Goal: Information Seeking & Learning: Learn about a topic

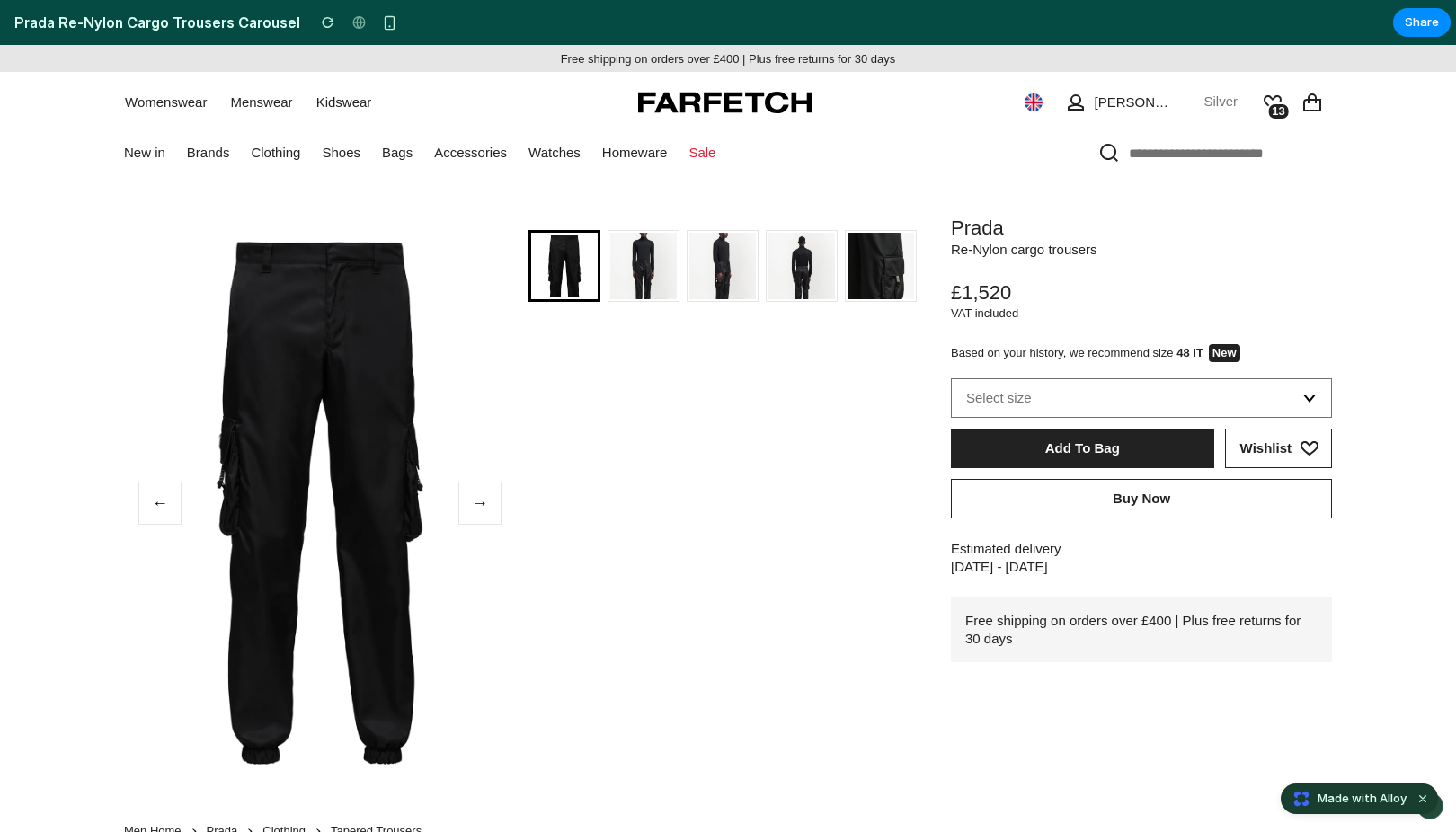
click at [646, 246] on img at bounding box center [642, 277] width 66 height 89
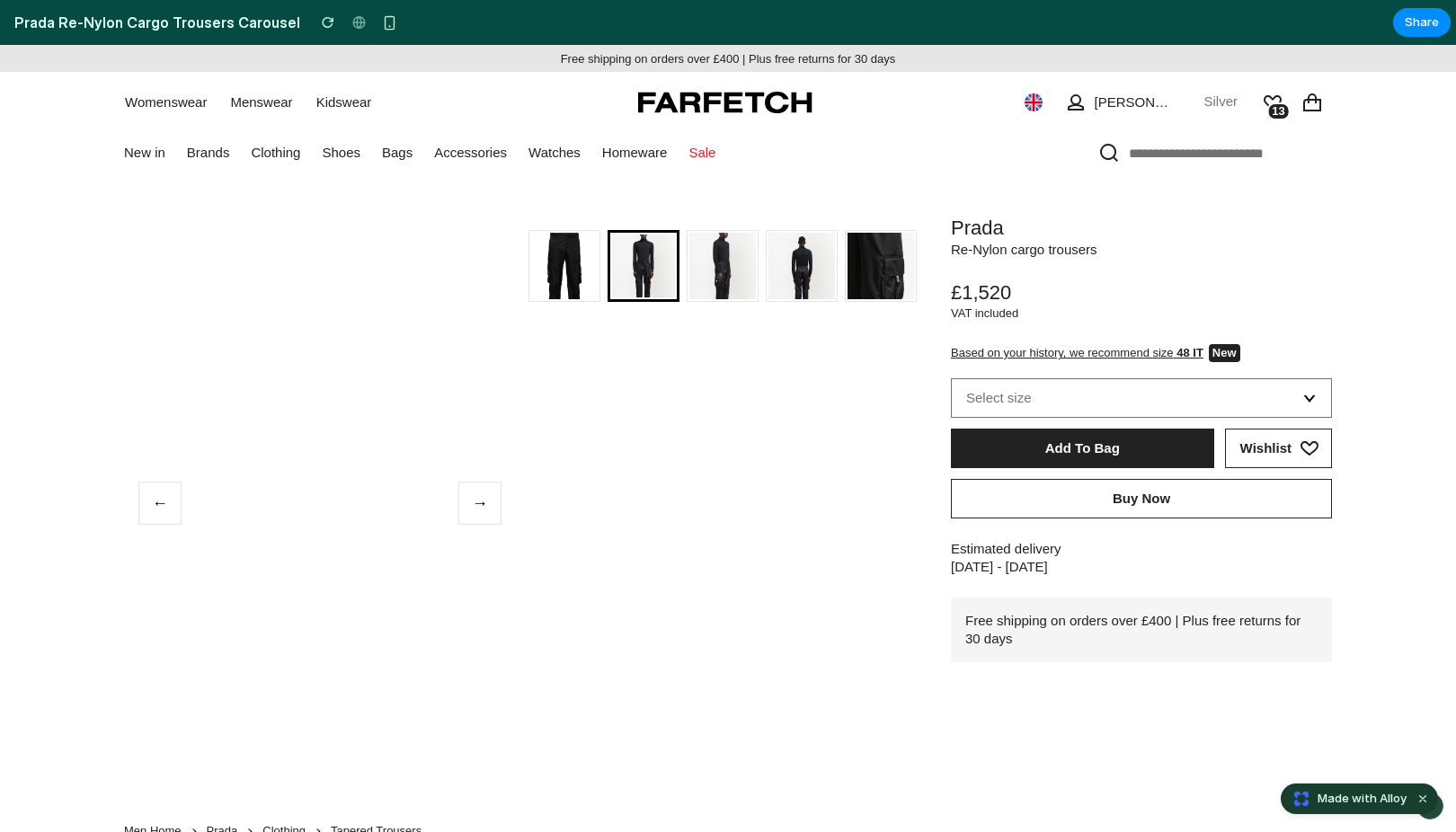
click at [481, 498] on button "→" at bounding box center [479, 503] width 43 height 43
click at [152, 493] on button "←" at bounding box center [160, 503] width 43 height 43
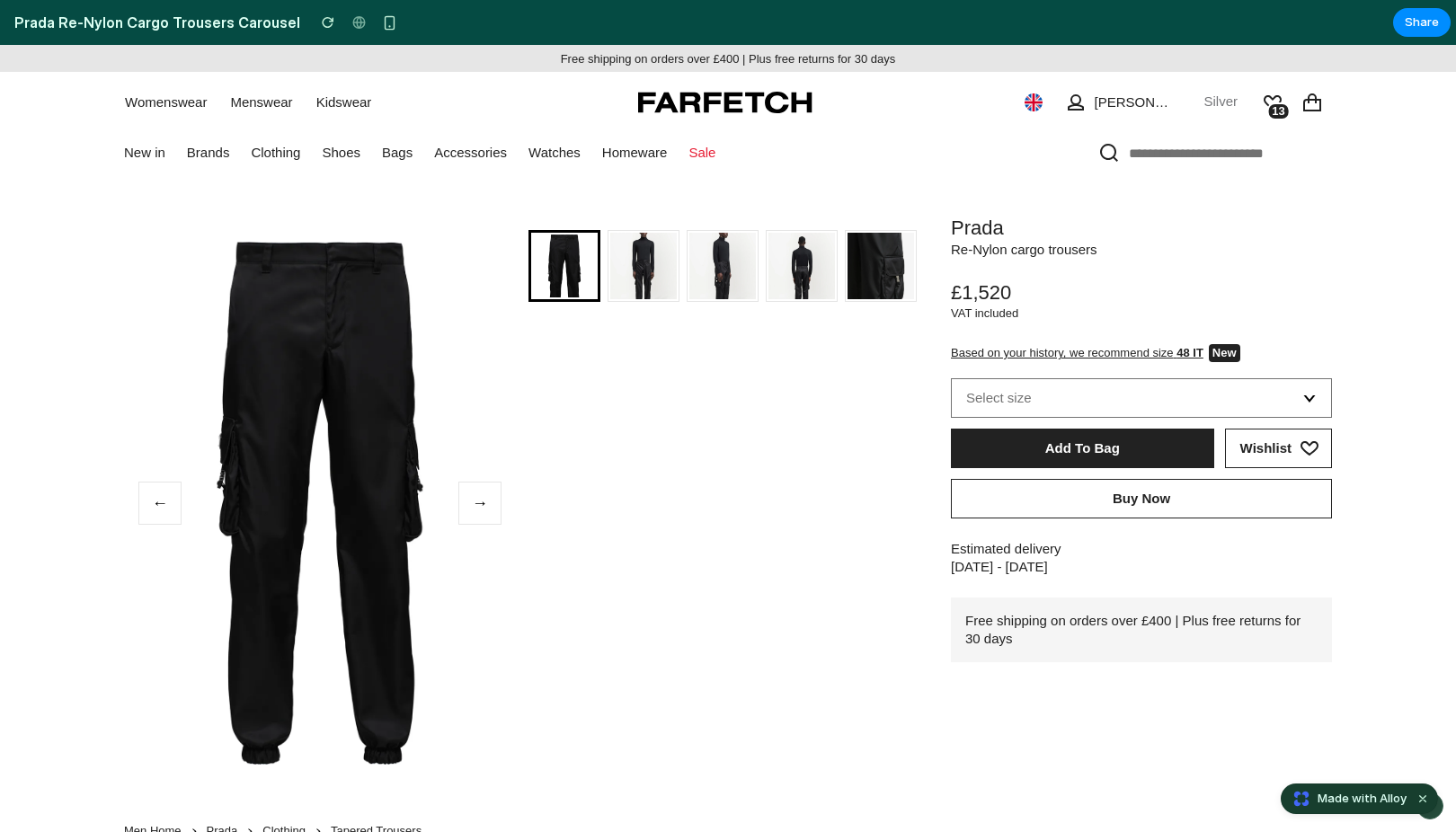
click at [152, 493] on button "←" at bounding box center [160, 503] width 43 height 43
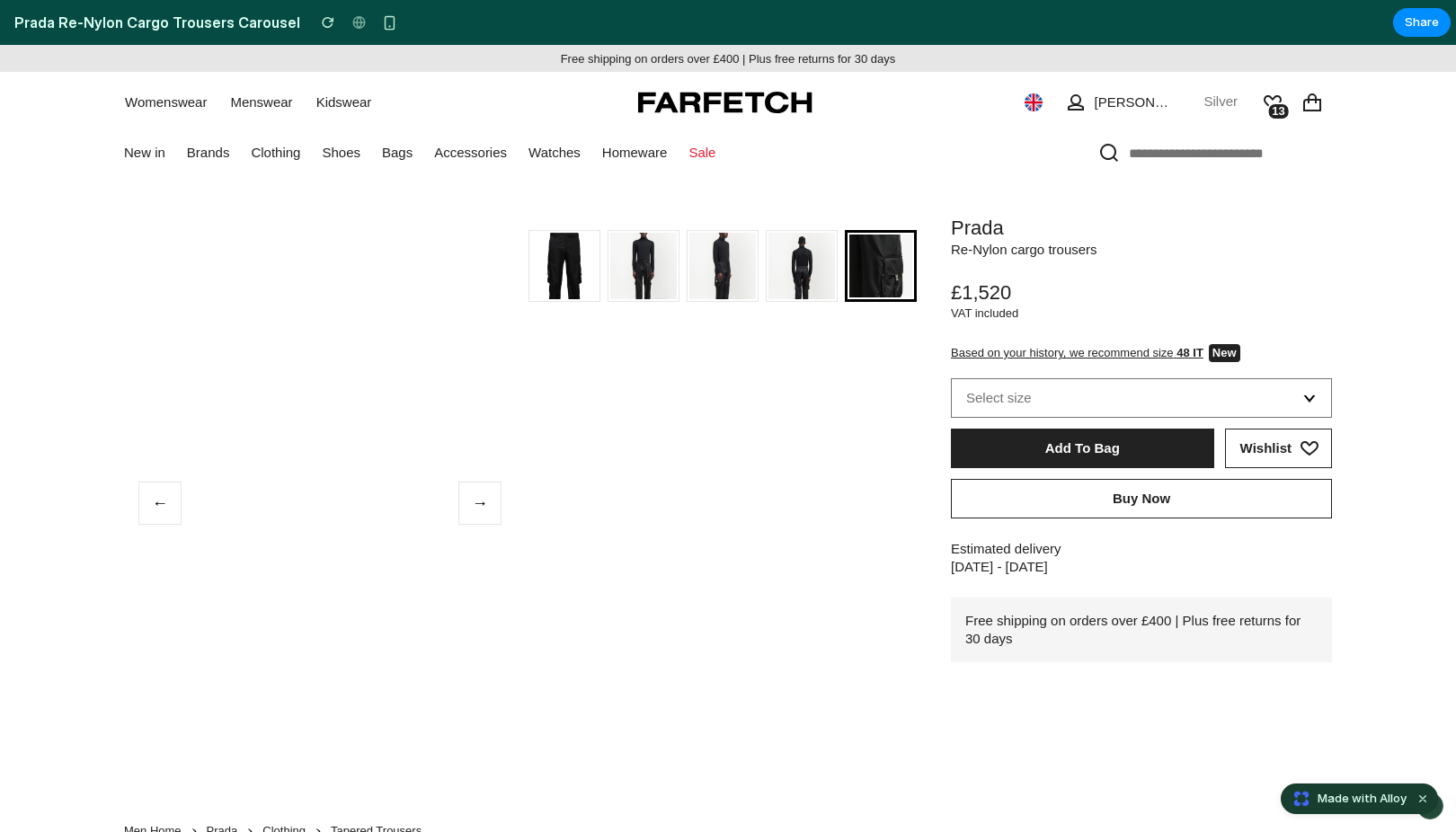
click at [486, 504] on button "→" at bounding box center [479, 503] width 43 height 43
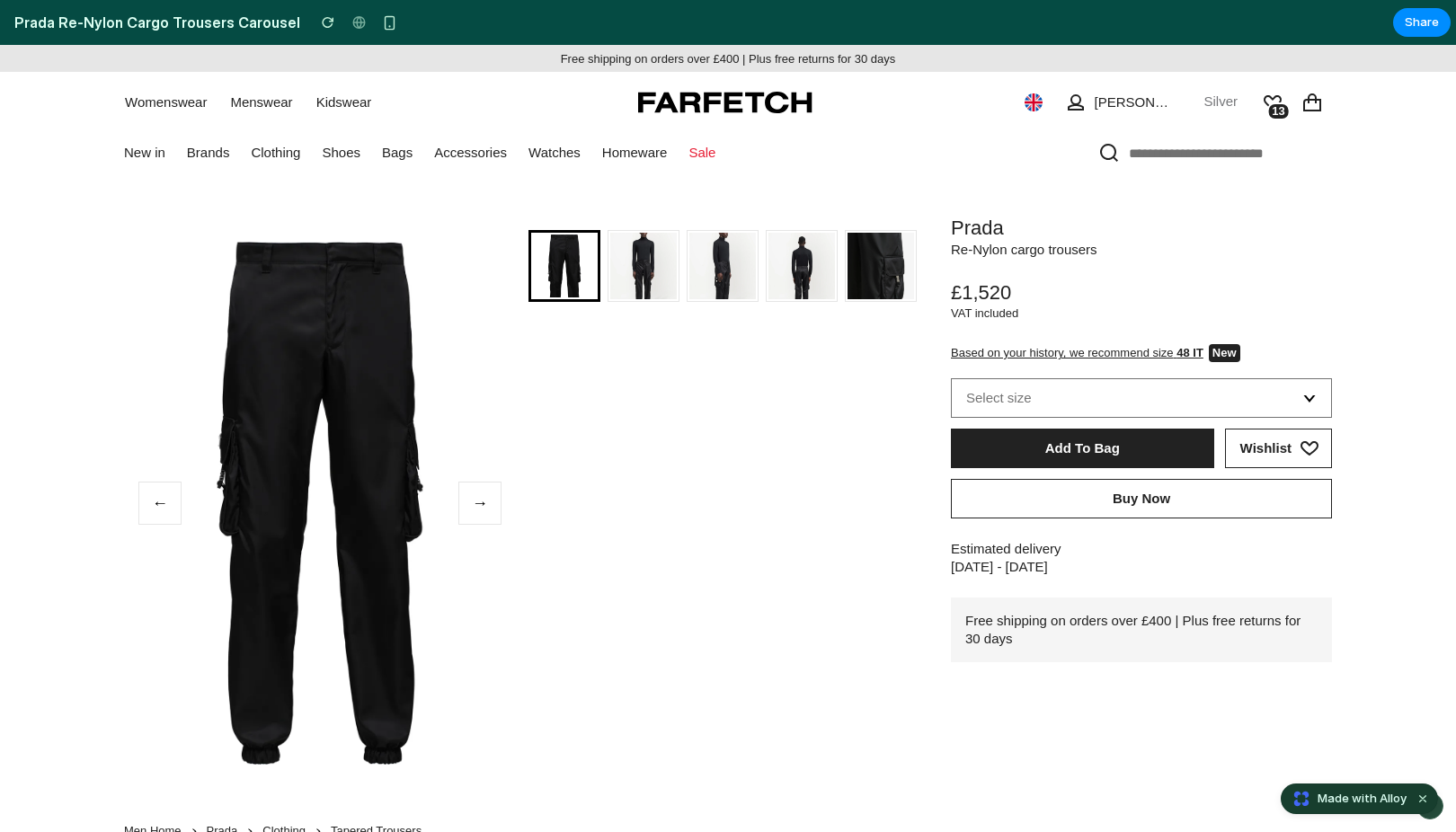
click at [486, 504] on button "→" at bounding box center [479, 503] width 43 height 43
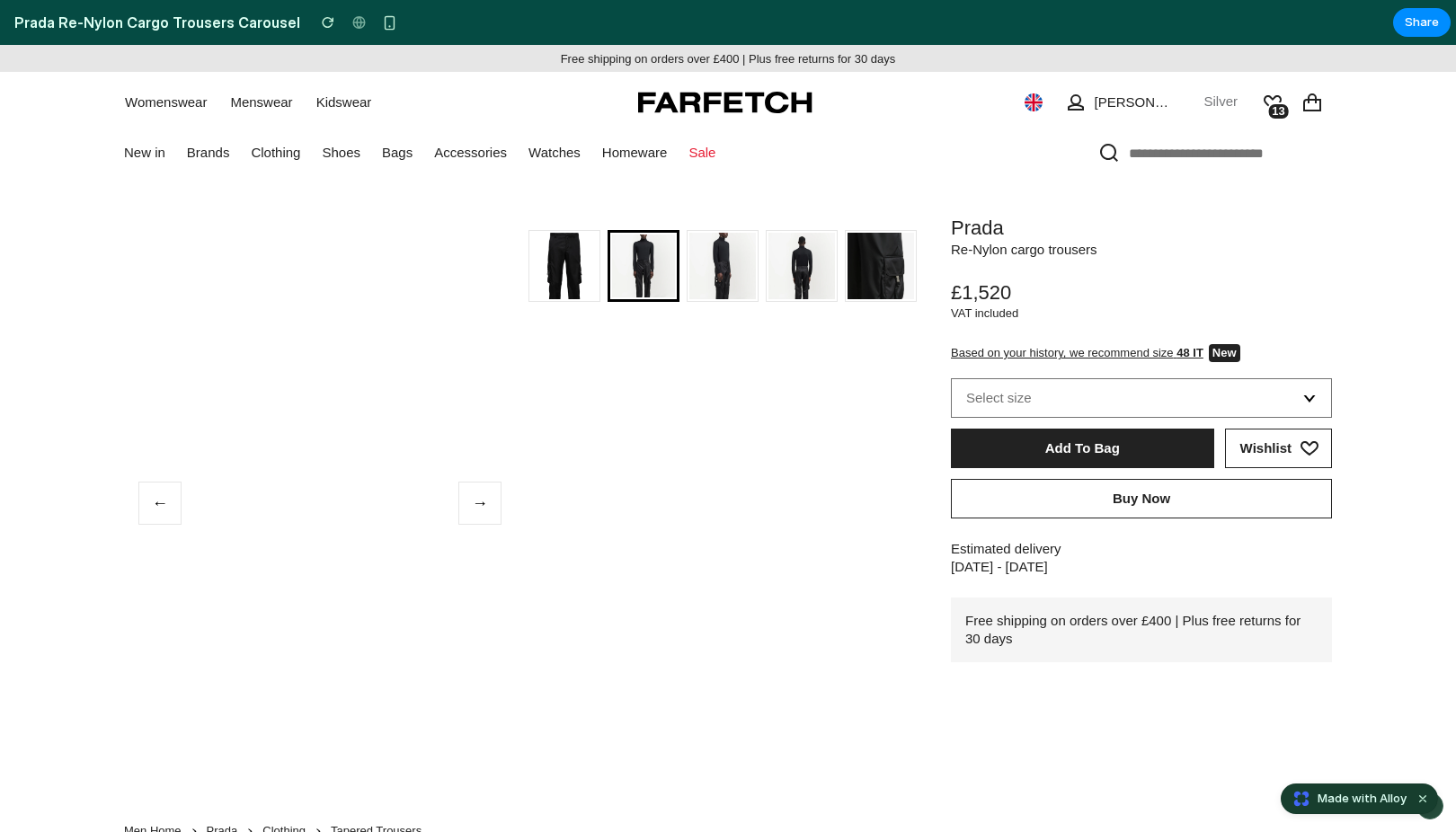
click at [486, 504] on button "→" at bounding box center [479, 503] width 43 height 43
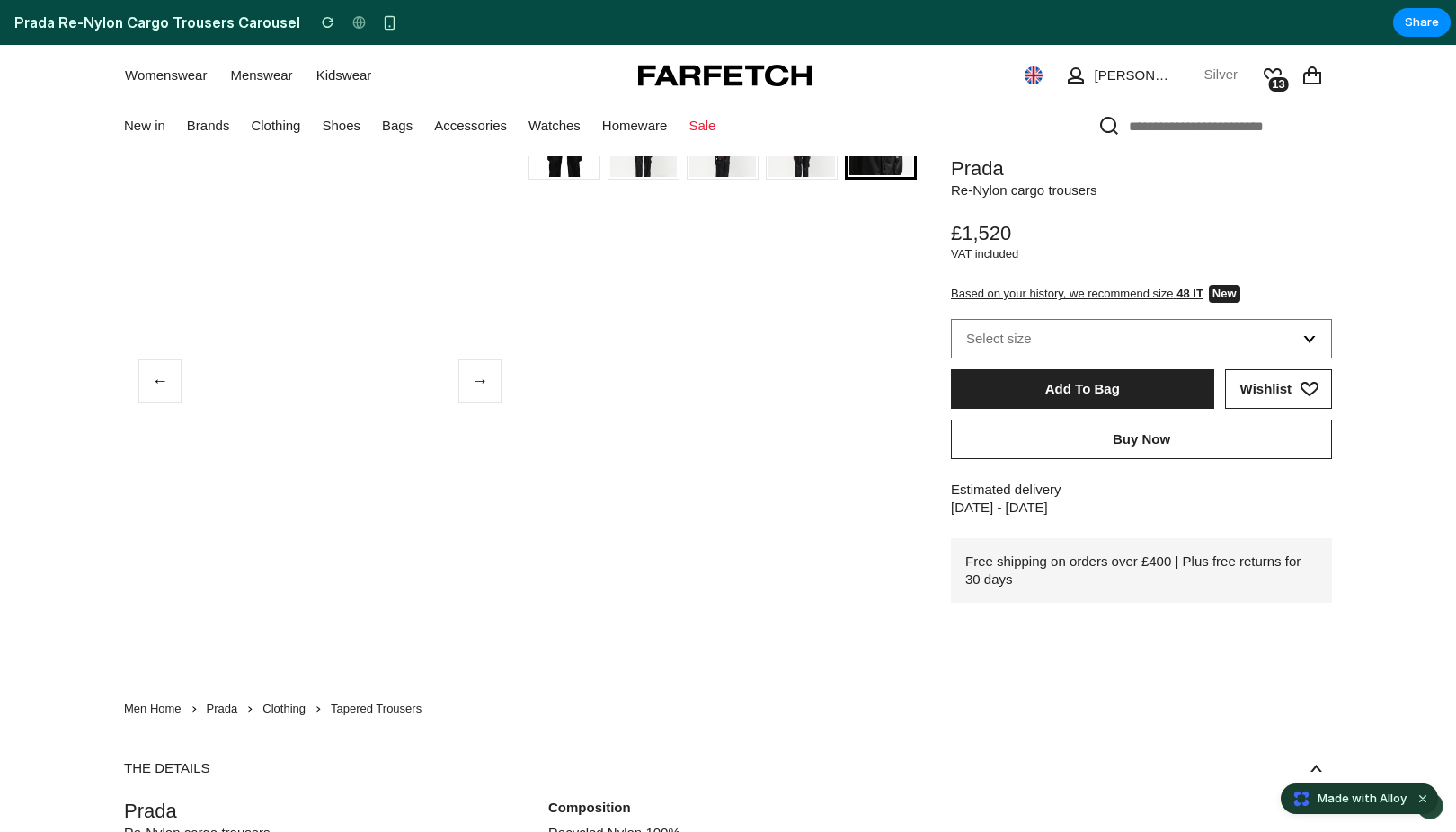
scroll to position [55, 0]
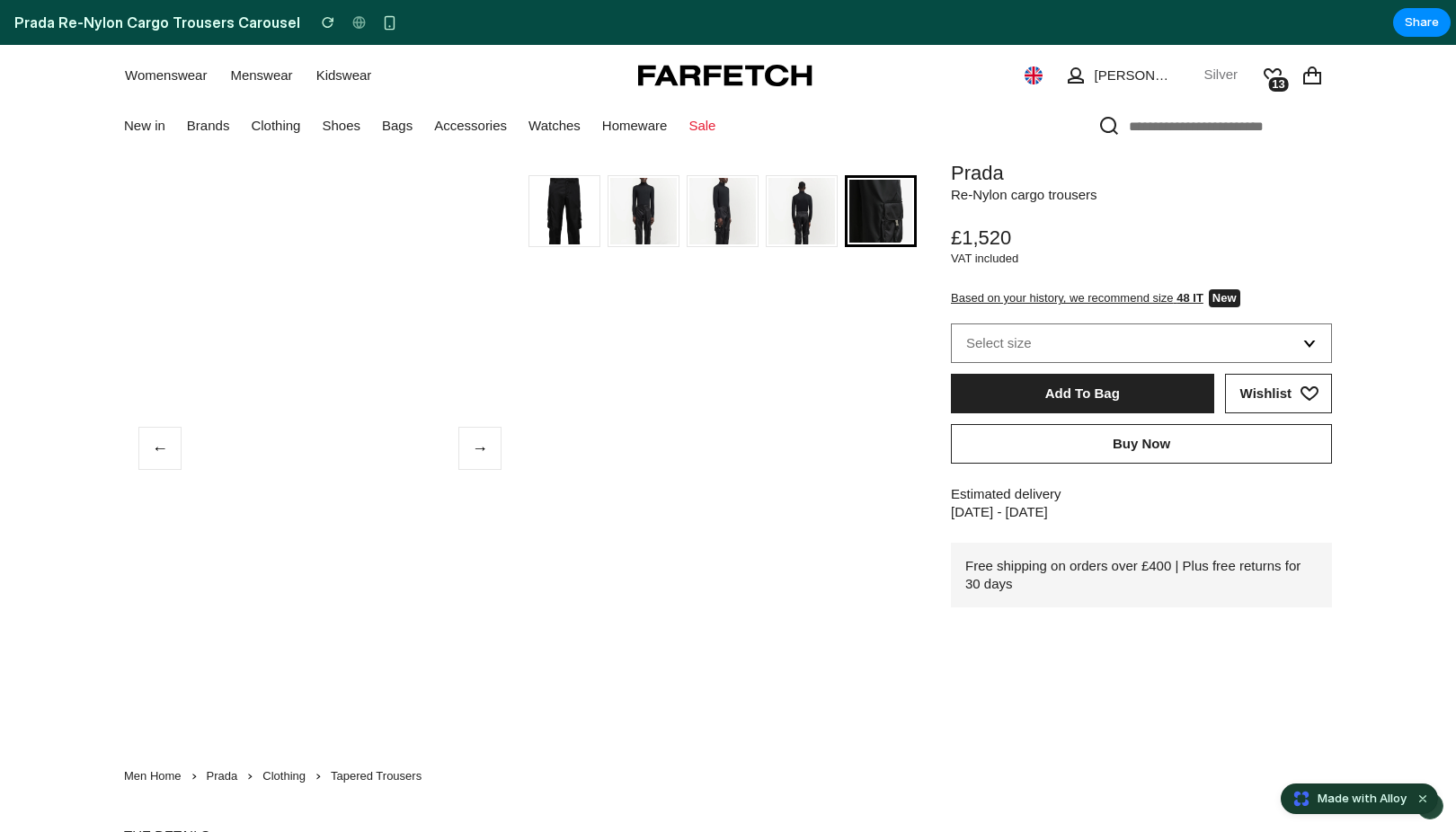
click at [155, 429] on button "←" at bounding box center [160, 449] width 43 height 43
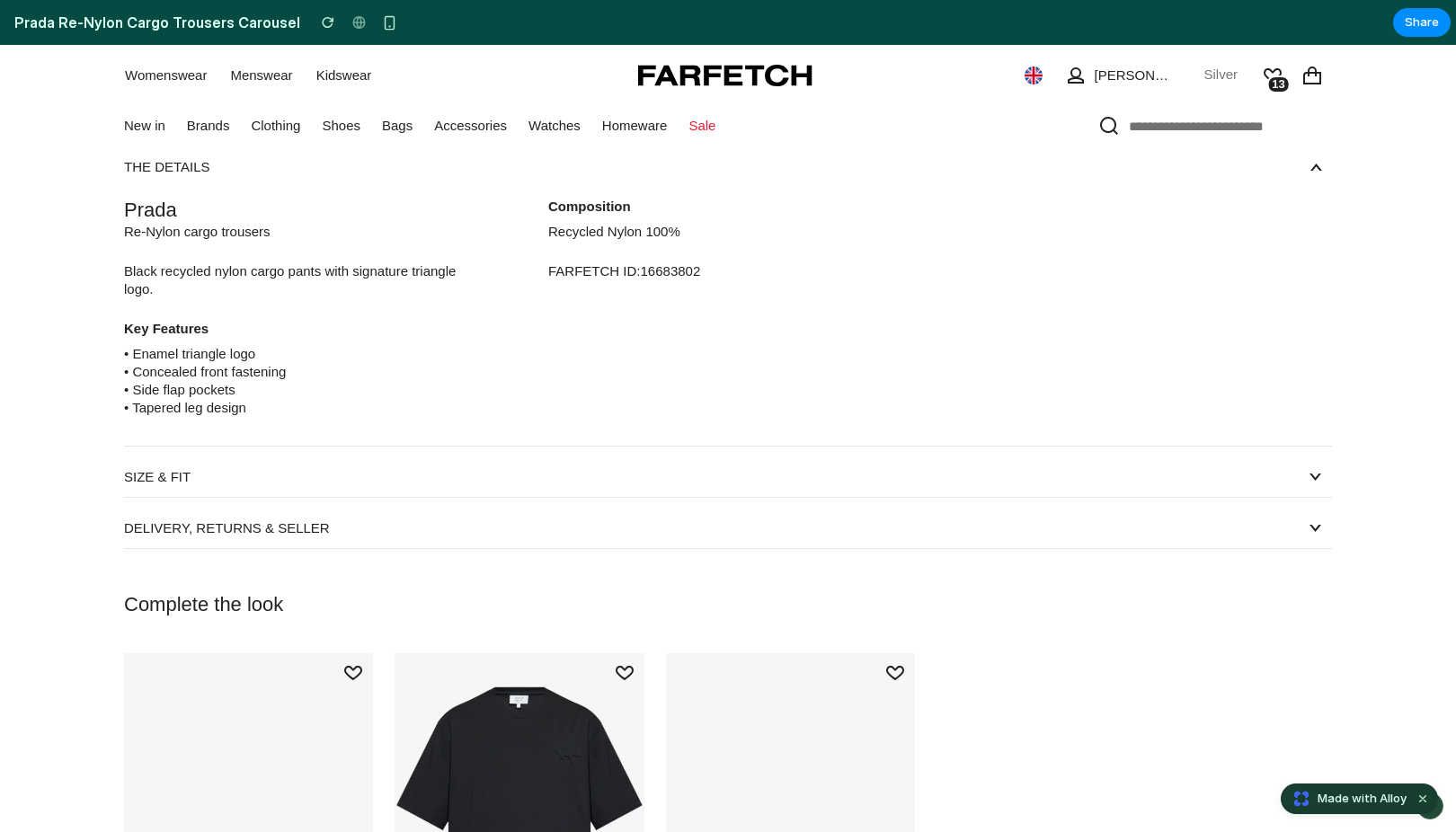
scroll to position [1445, 0]
